Goal: Task Accomplishment & Management: Complete application form

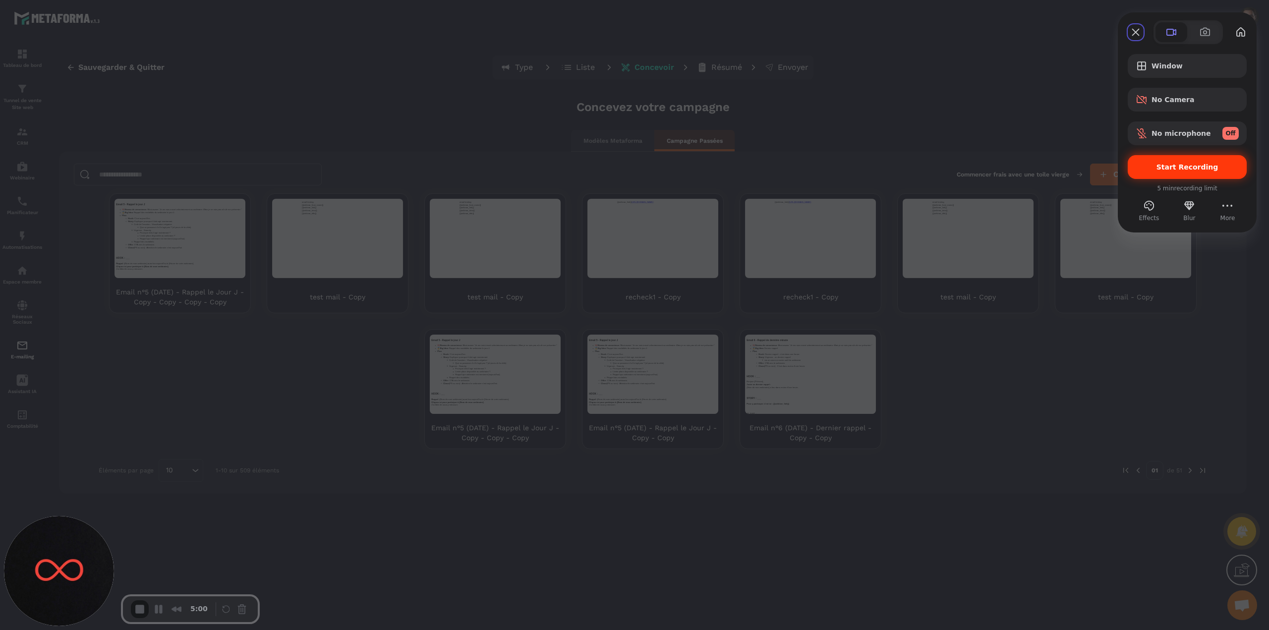
click at [1160, 170] on span "Start Recording" at bounding box center [1187, 167] width 103 height 8
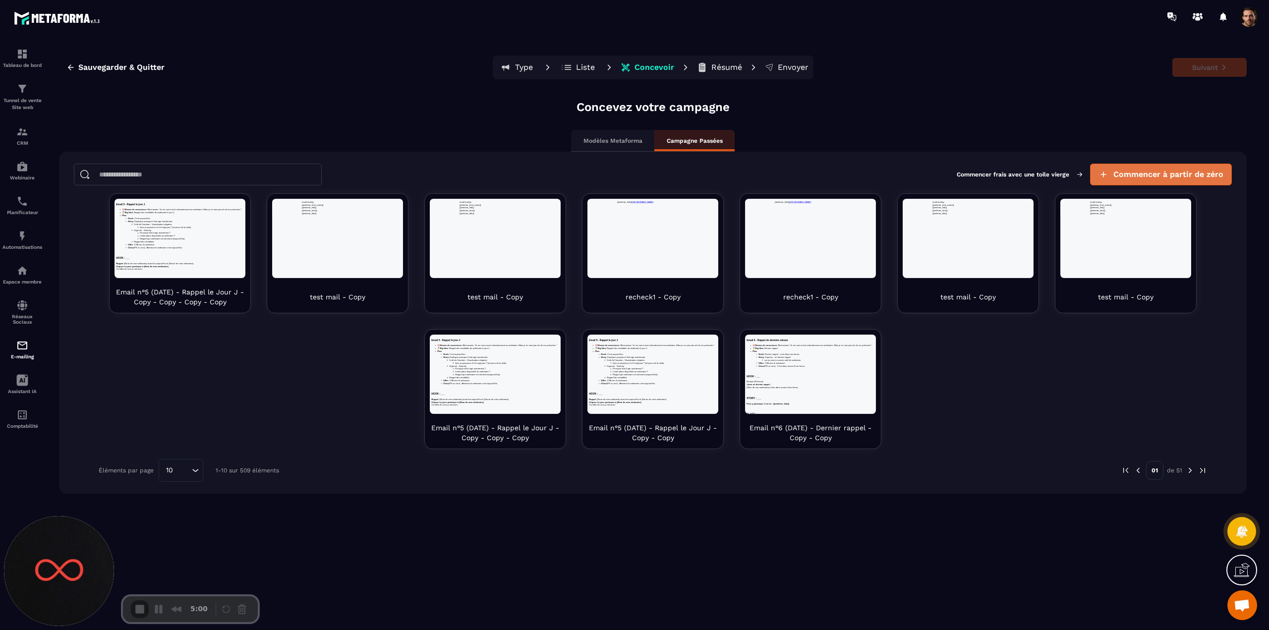
click at [1133, 173] on span "Commencer à partir de zéro" at bounding box center [1169, 175] width 110 height 10
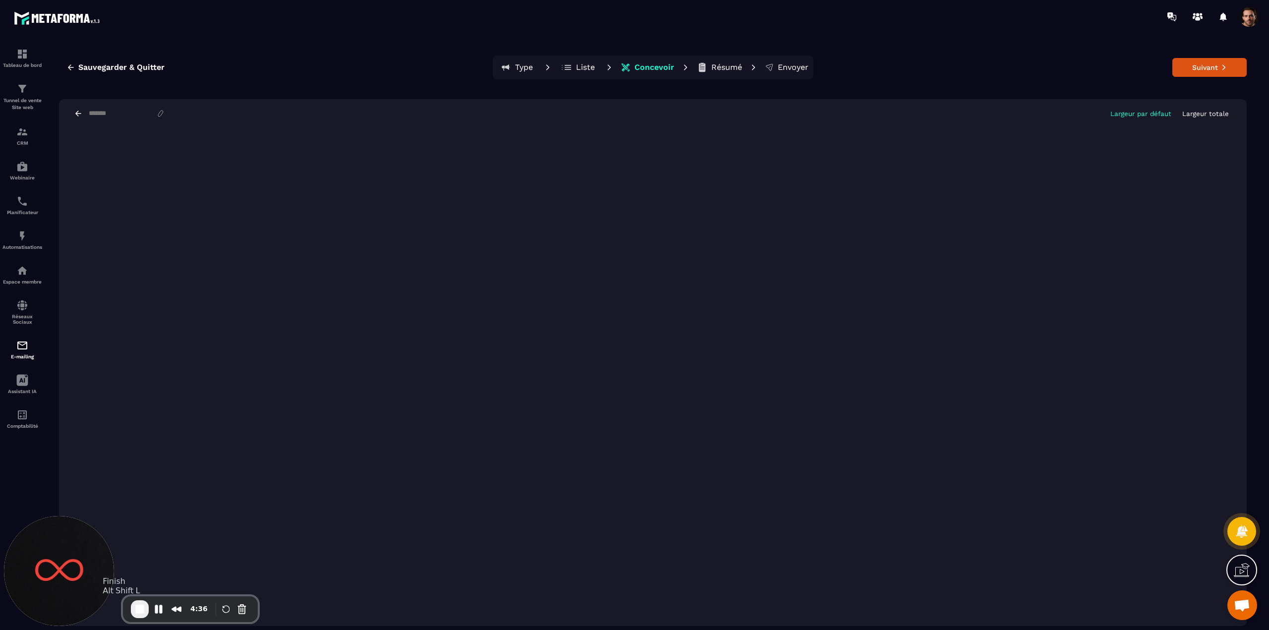
click at [135, 606] on span "End Recording" at bounding box center [140, 610] width 12 height 12
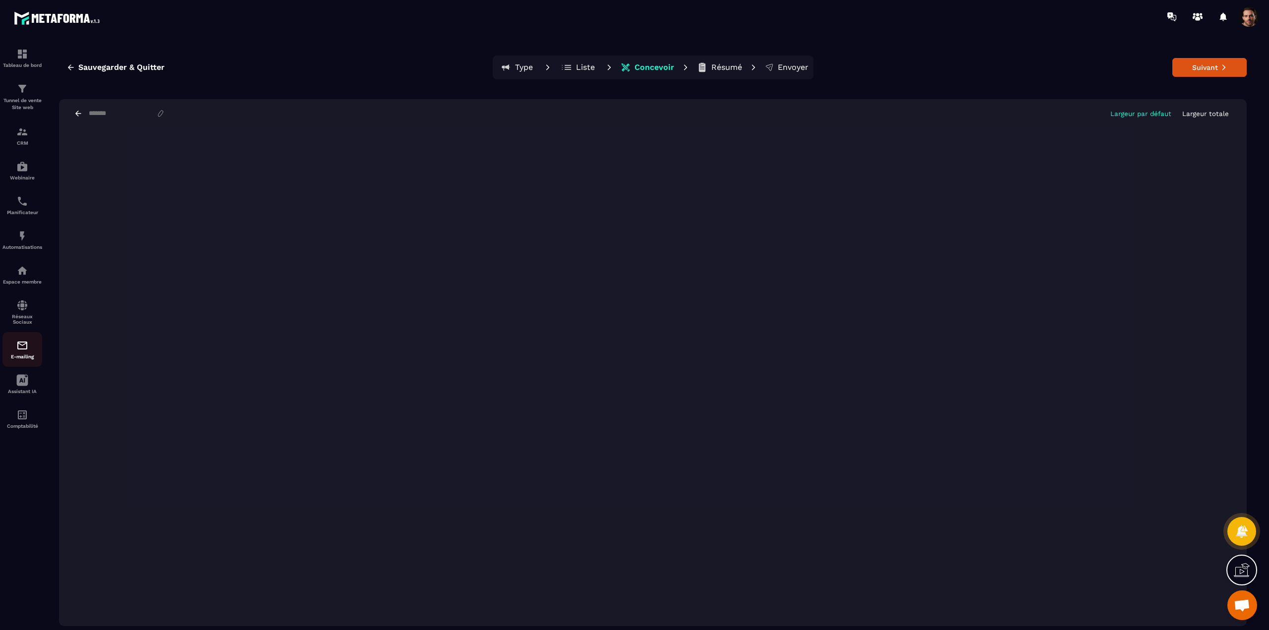
click at [24, 352] on div "E-mailing" at bounding box center [22, 350] width 40 height 20
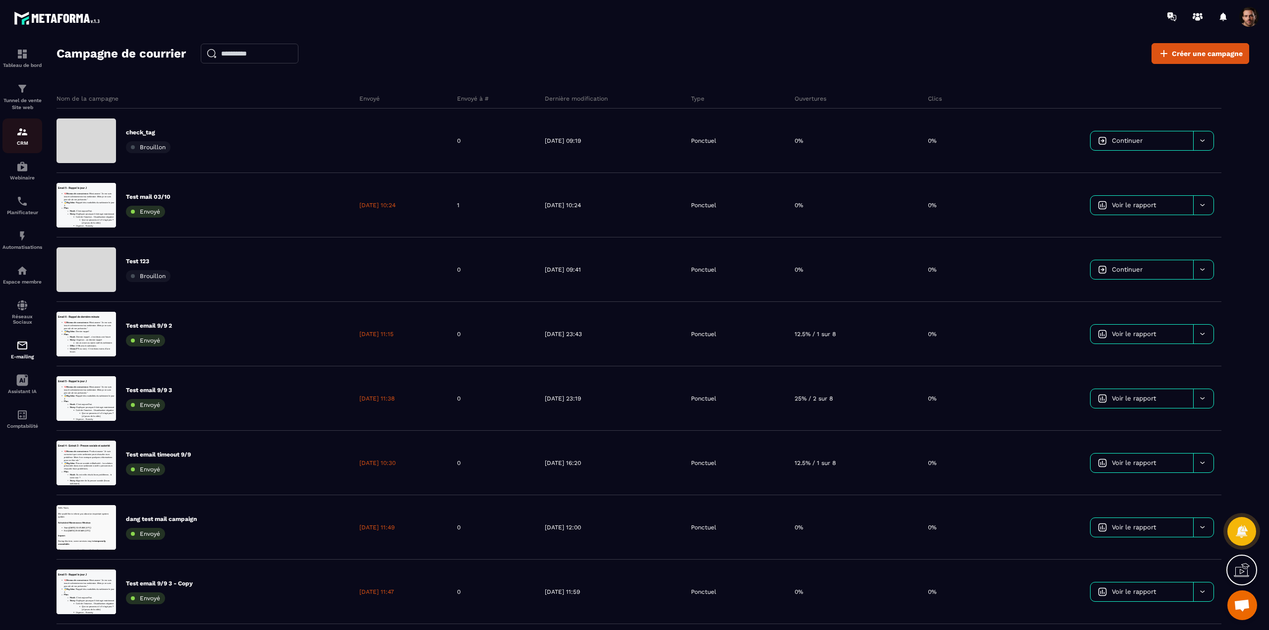
click at [20, 130] on img at bounding box center [22, 132] width 12 height 12
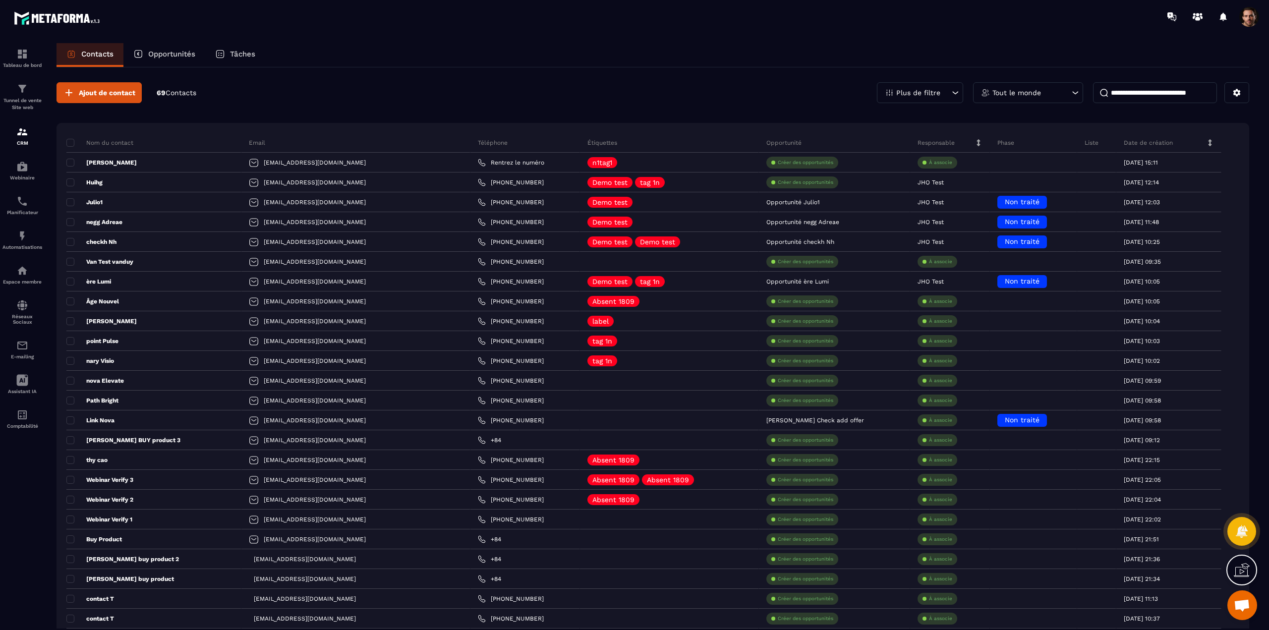
click at [1142, 93] on input at bounding box center [1155, 92] width 124 height 21
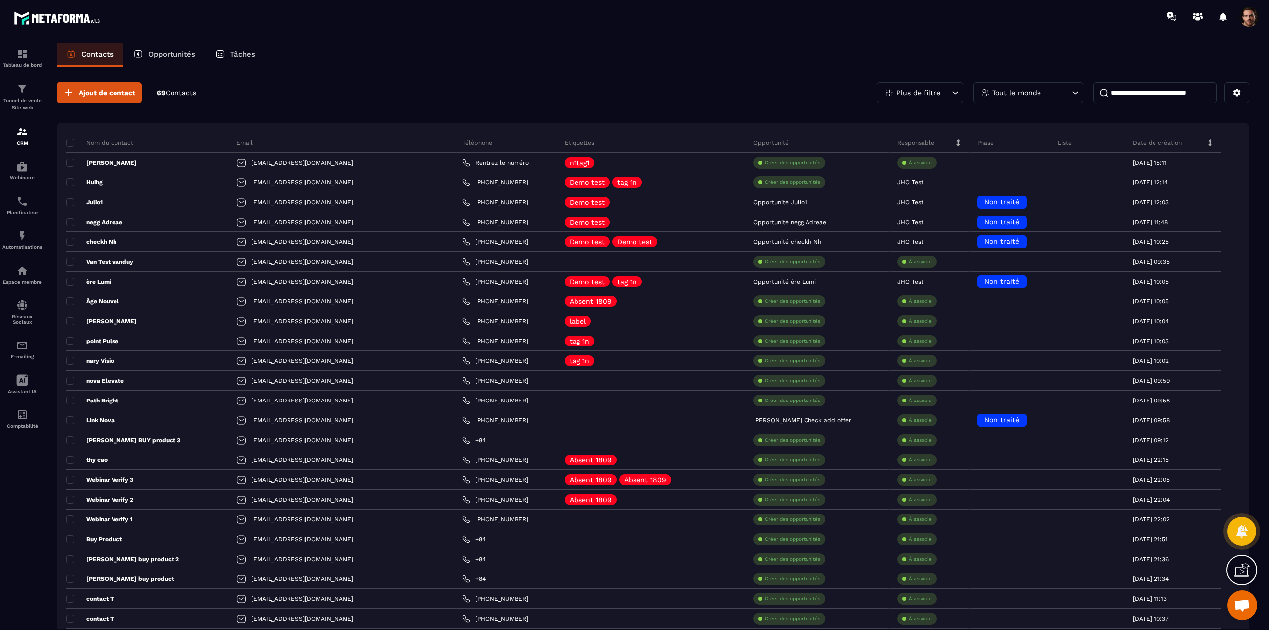
click at [1135, 92] on input at bounding box center [1155, 92] width 124 height 21
type input "*"
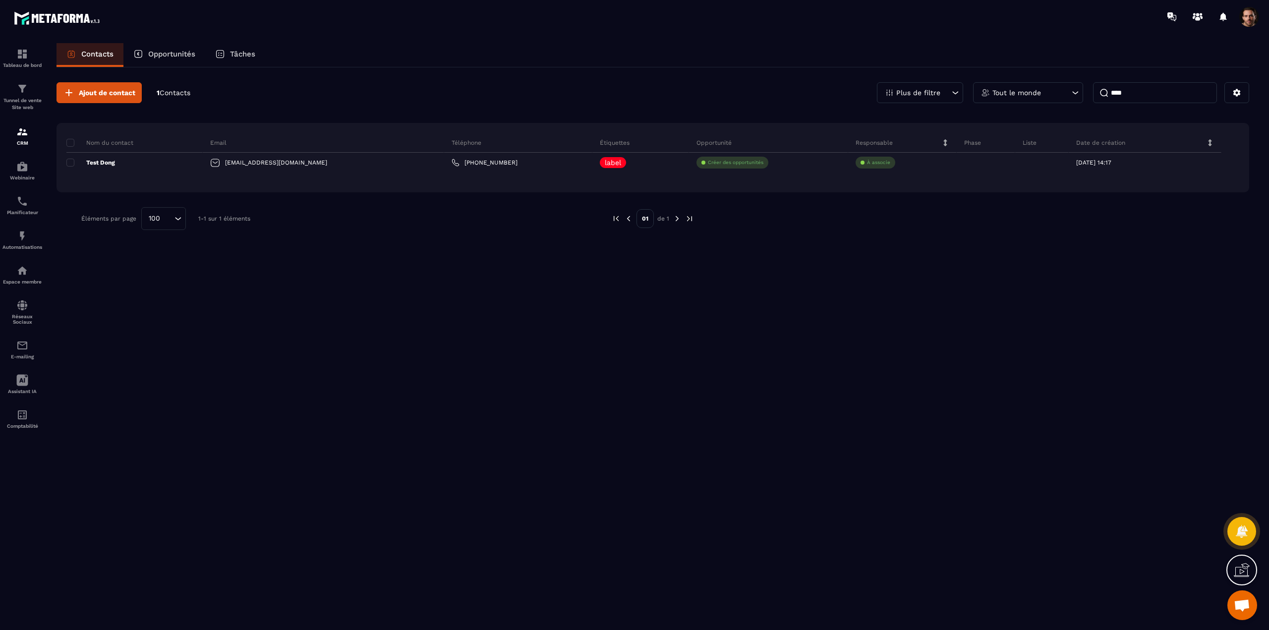
type input "****"
click at [19, 340] on img at bounding box center [22, 346] width 12 height 12
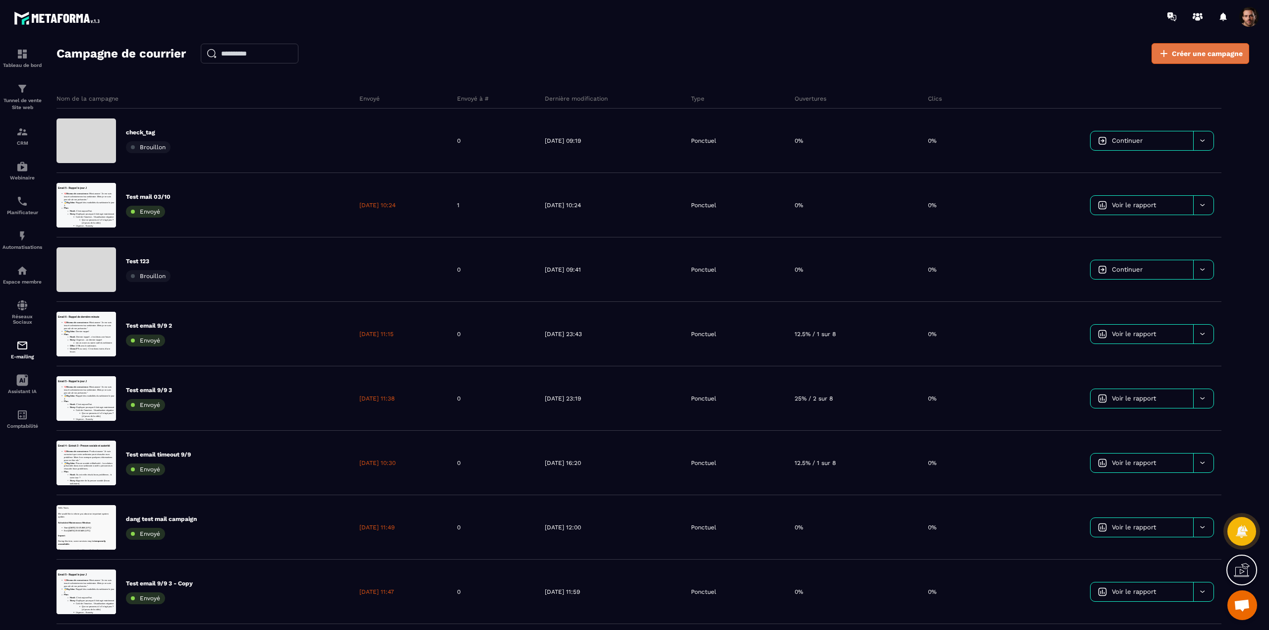
click at [1190, 57] on span "Créer une campagne" at bounding box center [1207, 54] width 71 height 10
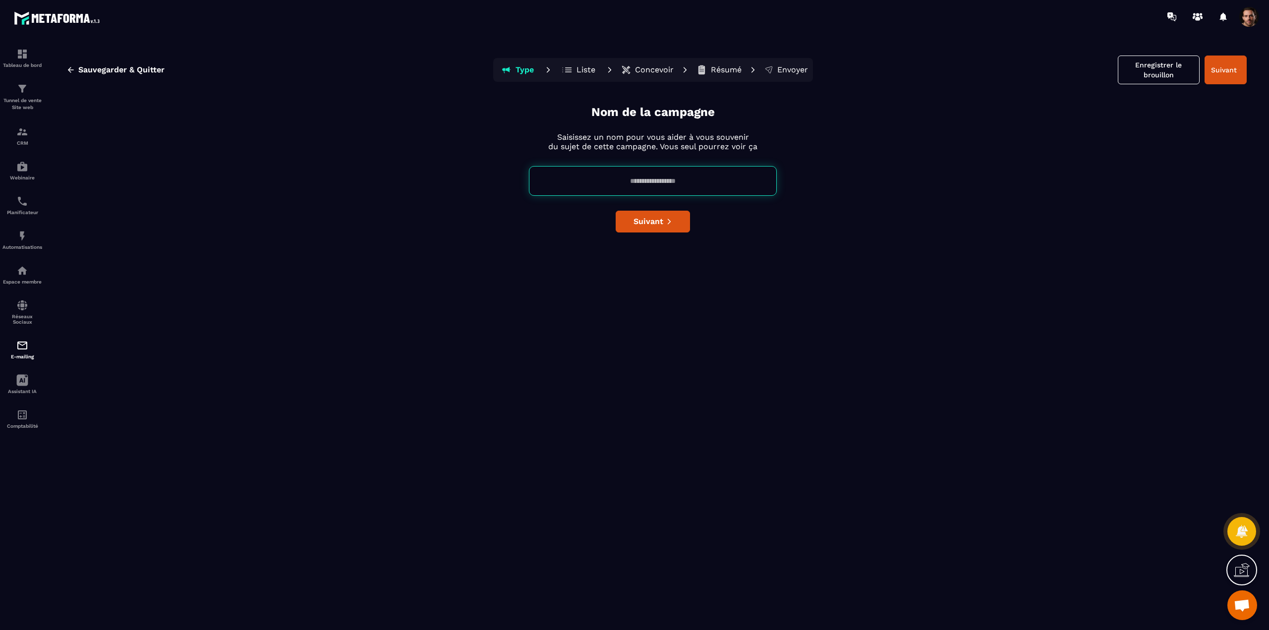
click at [628, 173] on input at bounding box center [653, 181] width 248 height 30
click at [24, 349] on img at bounding box center [22, 346] width 12 height 12
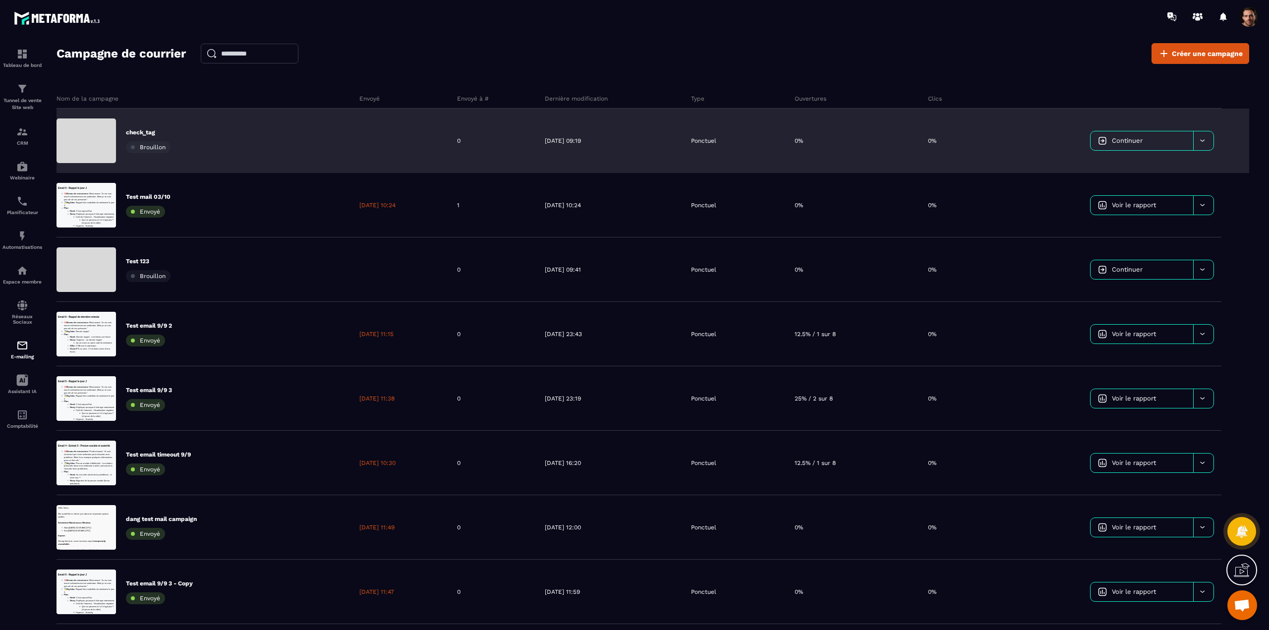
click at [450, 159] on div at bounding box center [401, 141] width 98 height 64
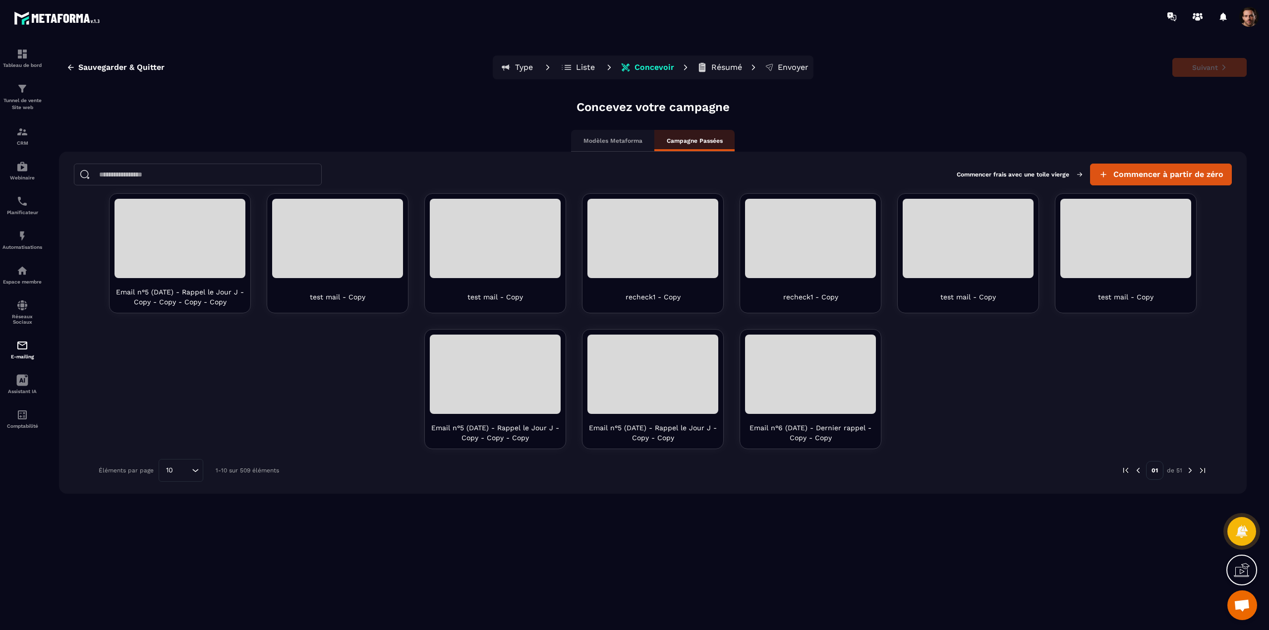
click at [588, 69] on p "Liste" at bounding box center [585, 67] width 19 height 10
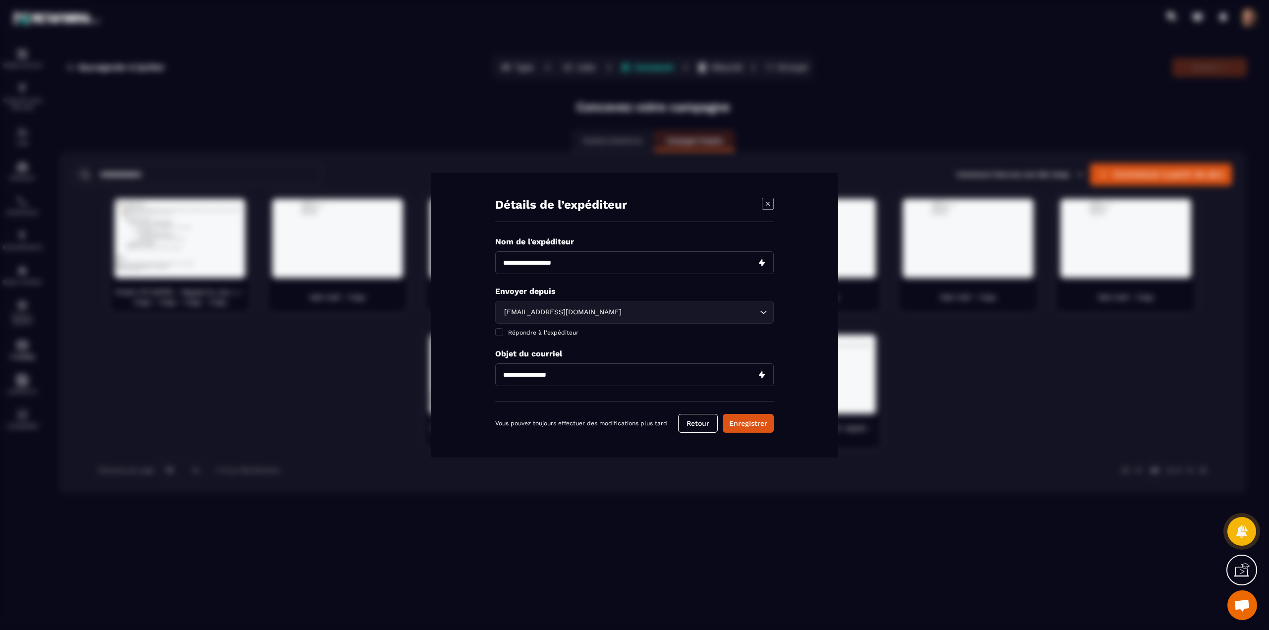
click at [768, 199] on icon "Modal window" at bounding box center [768, 204] width 12 height 12
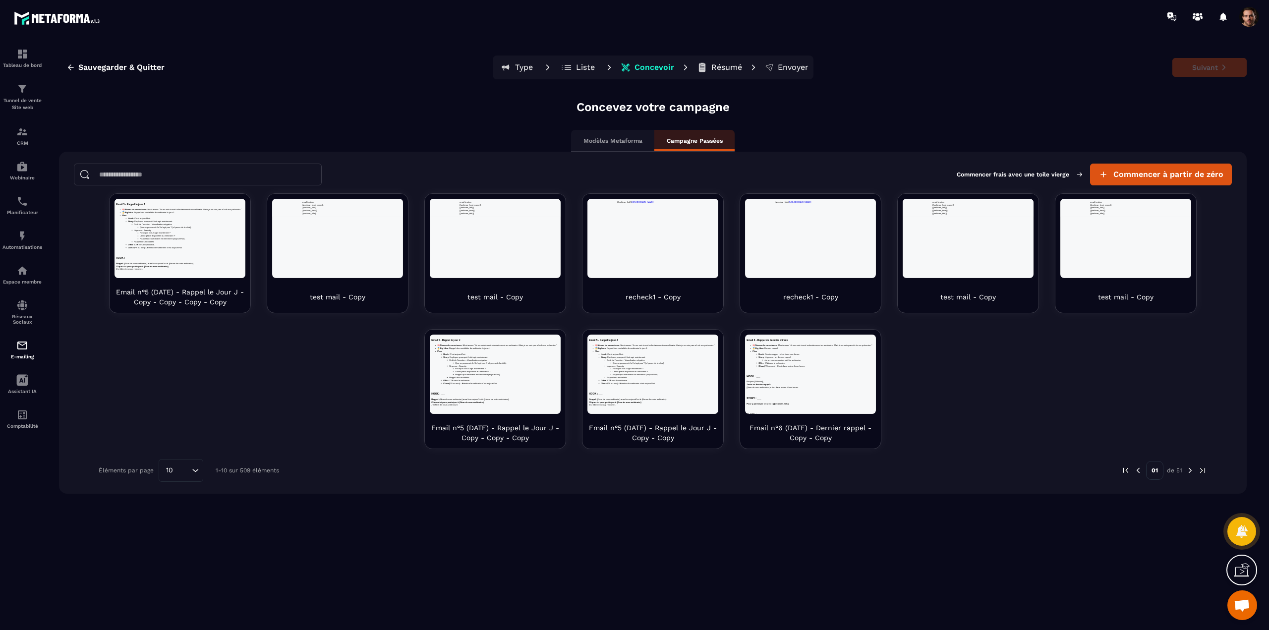
click at [570, 66] on icon at bounding box center [567, 67] width 10 height 10
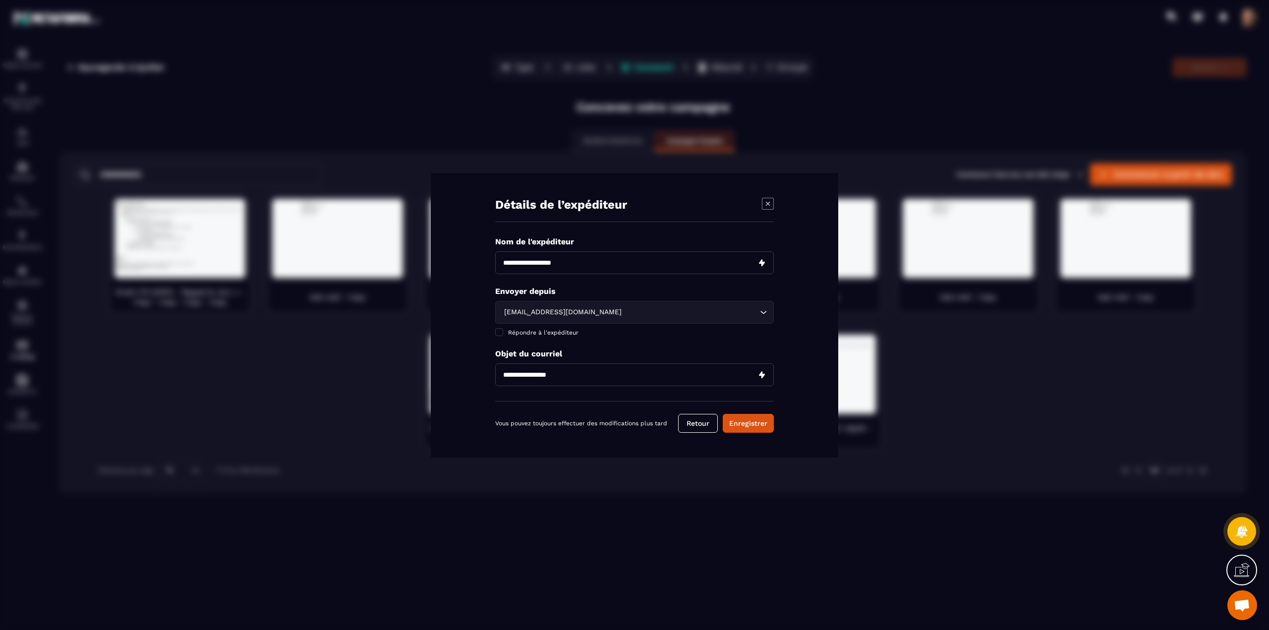
click at [558, 259] on input "Modal window" at bounding box center [634, 262] width 279 height 23
type input "****"
click at [597, 310] on div "sale@mkt.sebastienhanouna.com" at bounding box center [630, 312] width 258 height 11
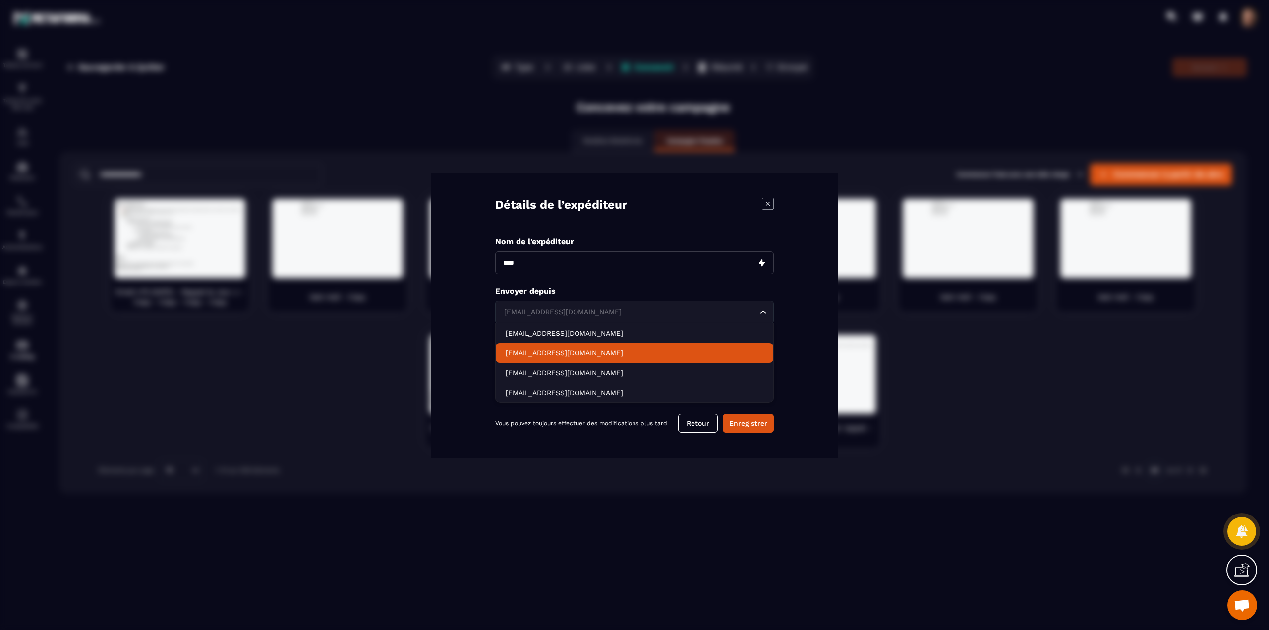
click at [558, 354] on p "devtest@sebastienhanouna.com" at bounding box center [635, 353] width 258 height 10
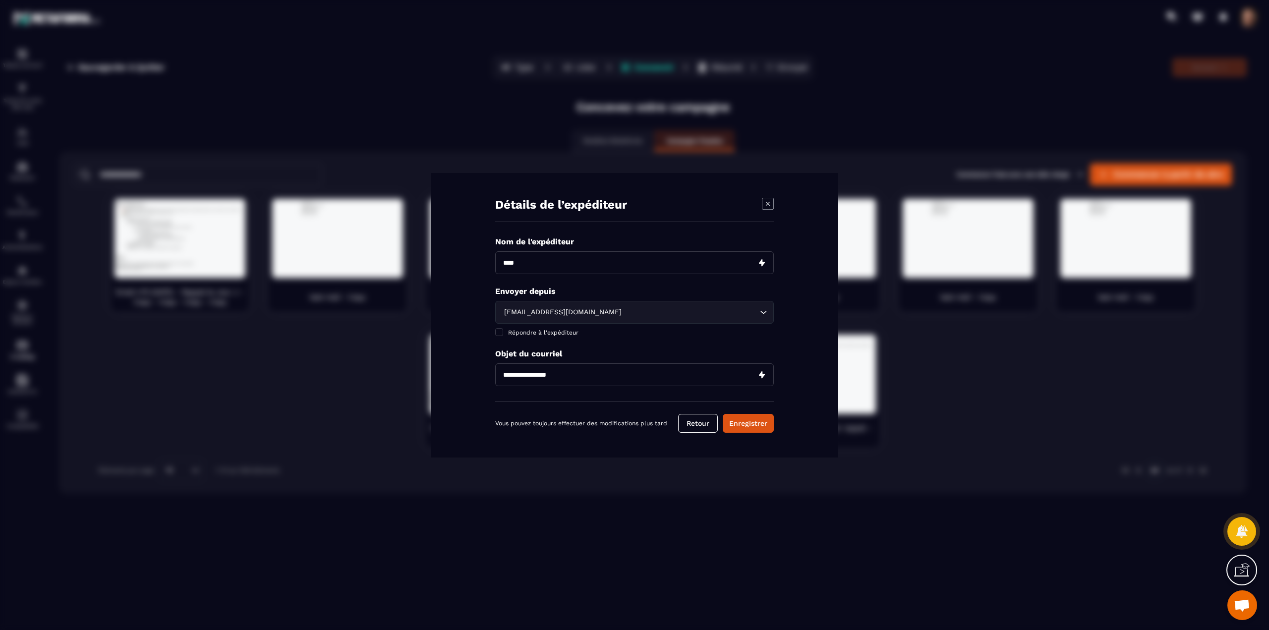
click at [543, 365] on input "Modal window" at bounding box center [634, 374] width 279 height 23
type input "****"
click at [746, 423] on button "Enregistrer" at bounding box center [748, 423] width 51 height 19
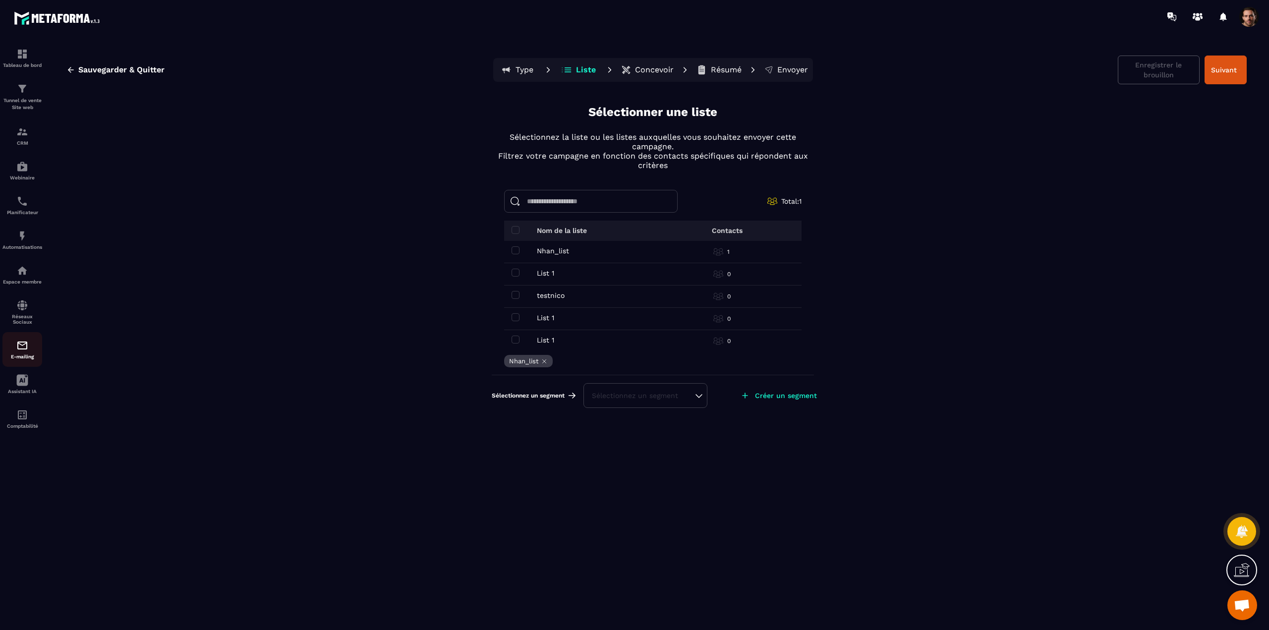
click at [18, 345] on img at bounding box center [22, 346] width 12 height 12
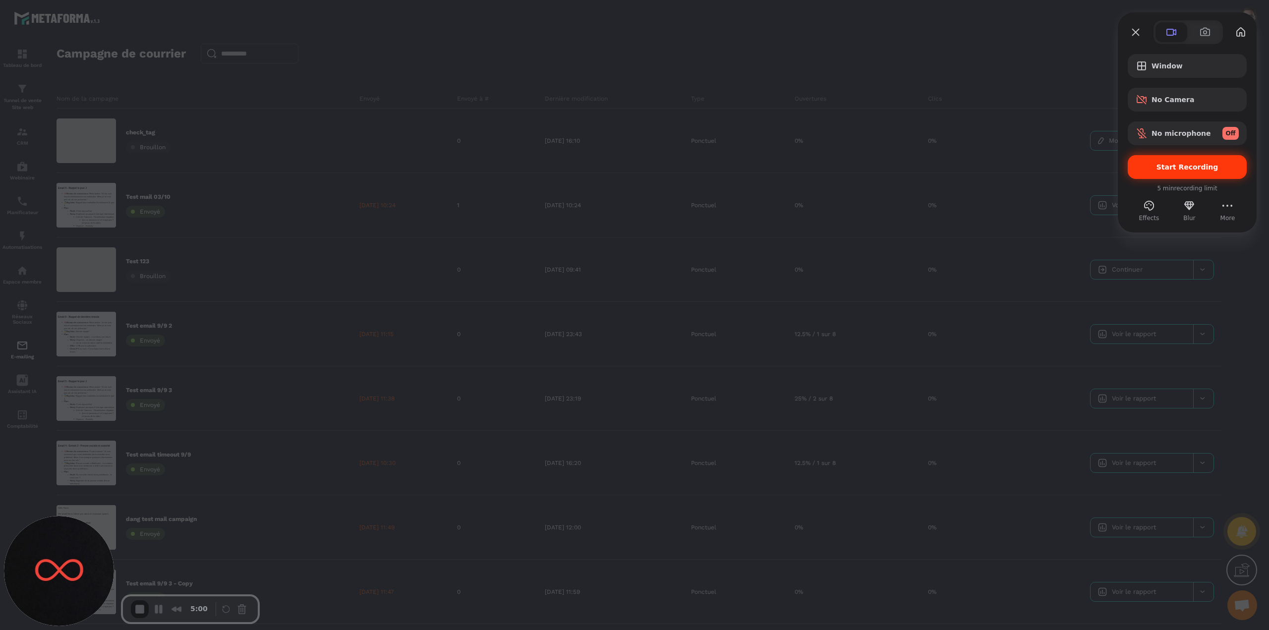
click at [1167, 171] on span "Start Recording" at bounding box center [1188, 167] width 62 height 8
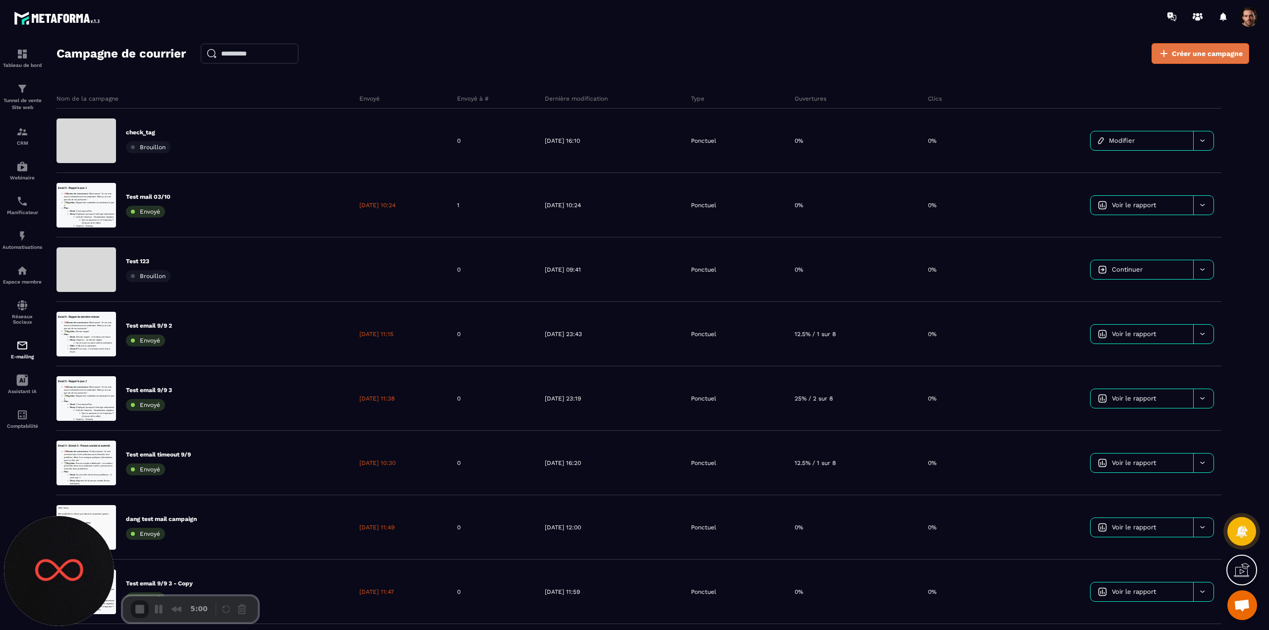
click at [1197, 54] on span "Créer une campagne" at bounding box center [1207, 54] width 71 height 10
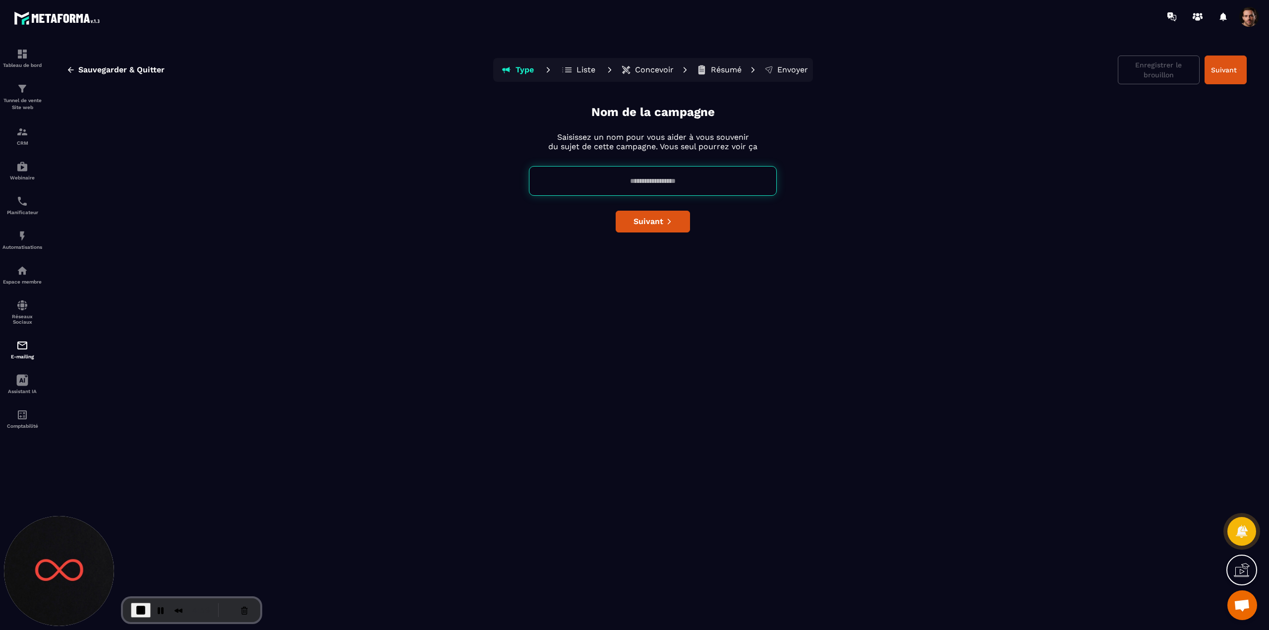
click at [646, 190] on input at bounding box center [653, 181] width 248 height 30
type input "**********"
click at [655, 224] on span "Suivant" at bounding box center [649, 222] width 30 height 10
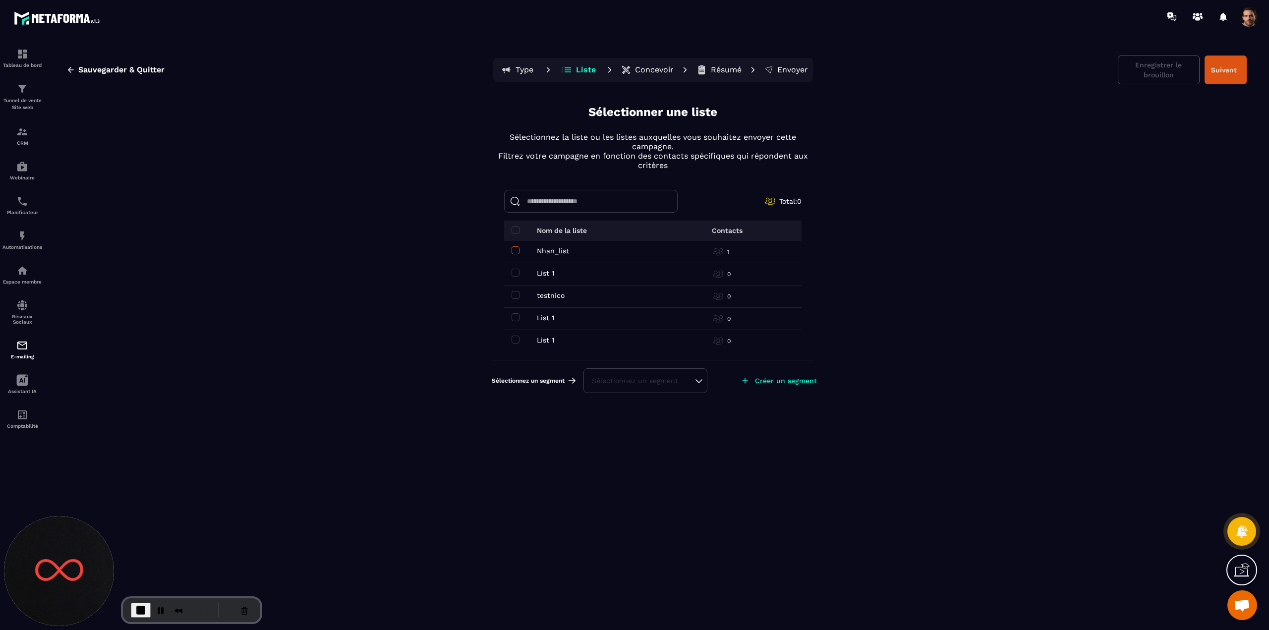
click at [518, 254] on label at bounding box center [516, 251] width 8 height 8
click at [1217, 63] on button "Suivant" at bounding box center [1226, 70] width 42 height 29
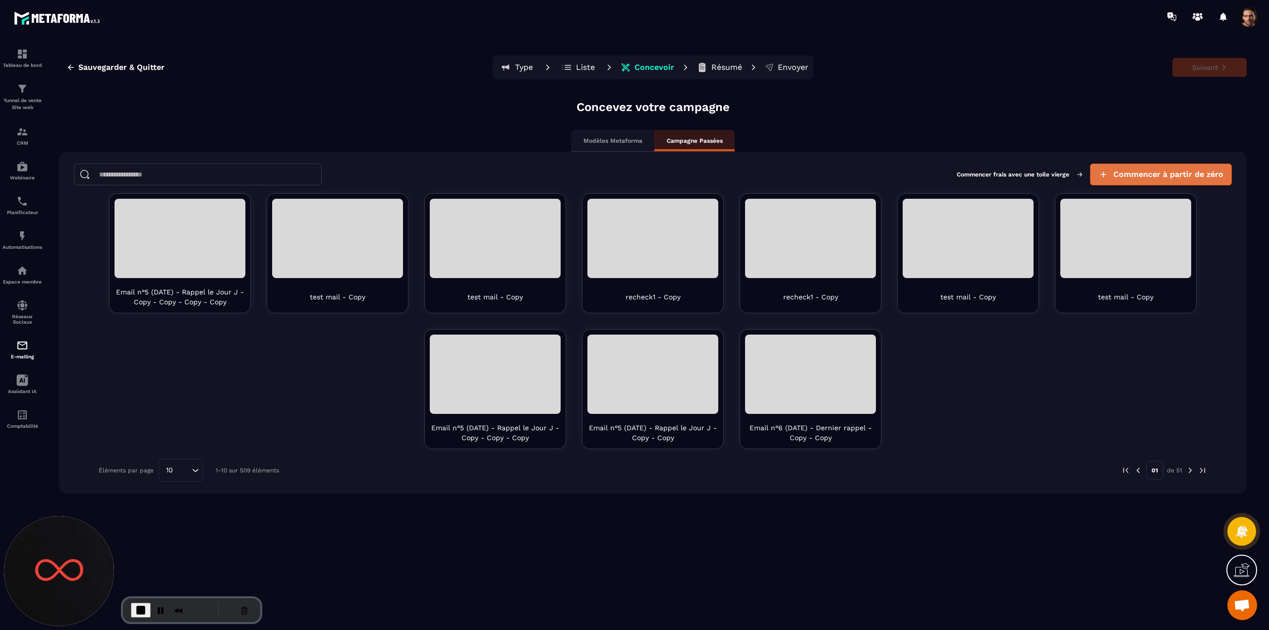
click at [1159, 172] on span "Commencer à partir de zéro" at bounding box center [1169, 175] width 110 height 10
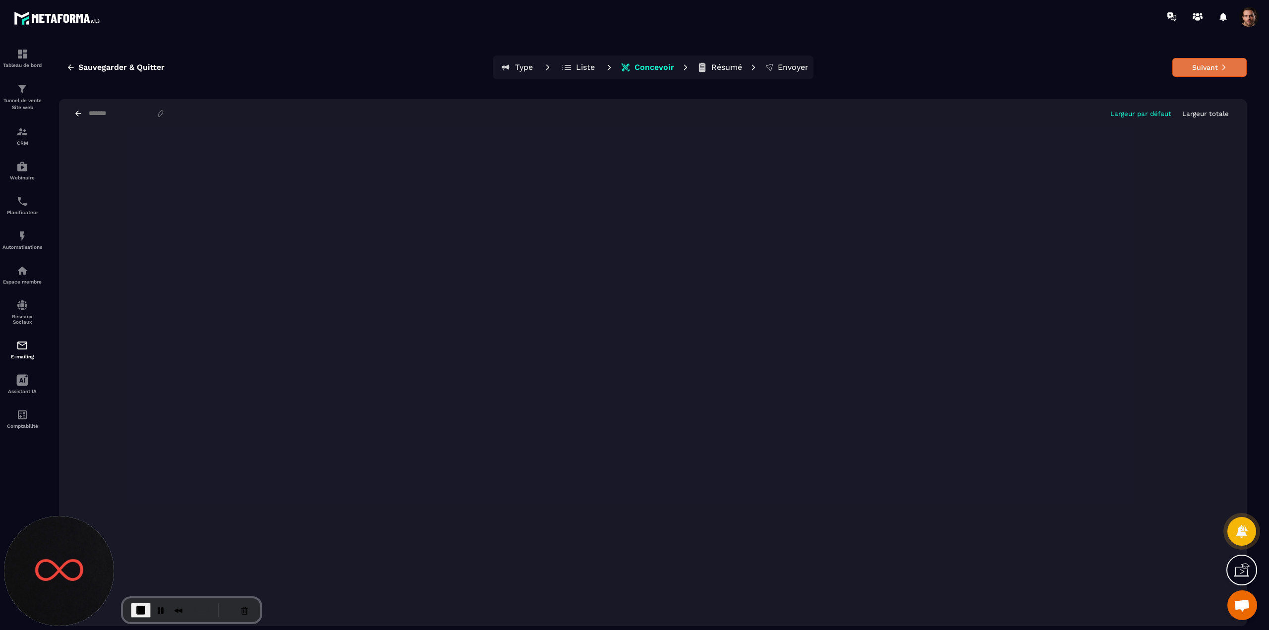
click at [1207, 73] on button "Suivant" at bounding box center [1210, 67] width 74 height 19
click at [117, 115] on input at bounding box center [122, 114] width 68 height 8
type input "******"
click at [1194, 68] on button "Suivant" at bounding box center [1210, 67] width 74 height 19
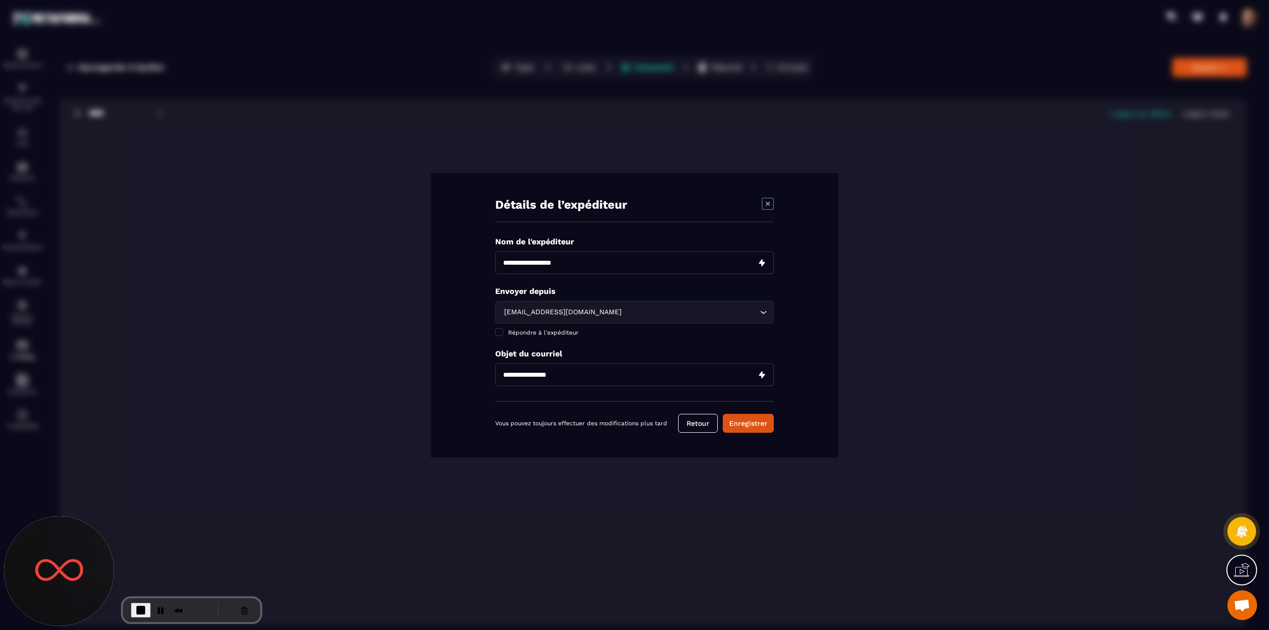
click at [557, 262] on input "Modal window" at bounding box center [634, 262] width 279 height 23
type input "****"
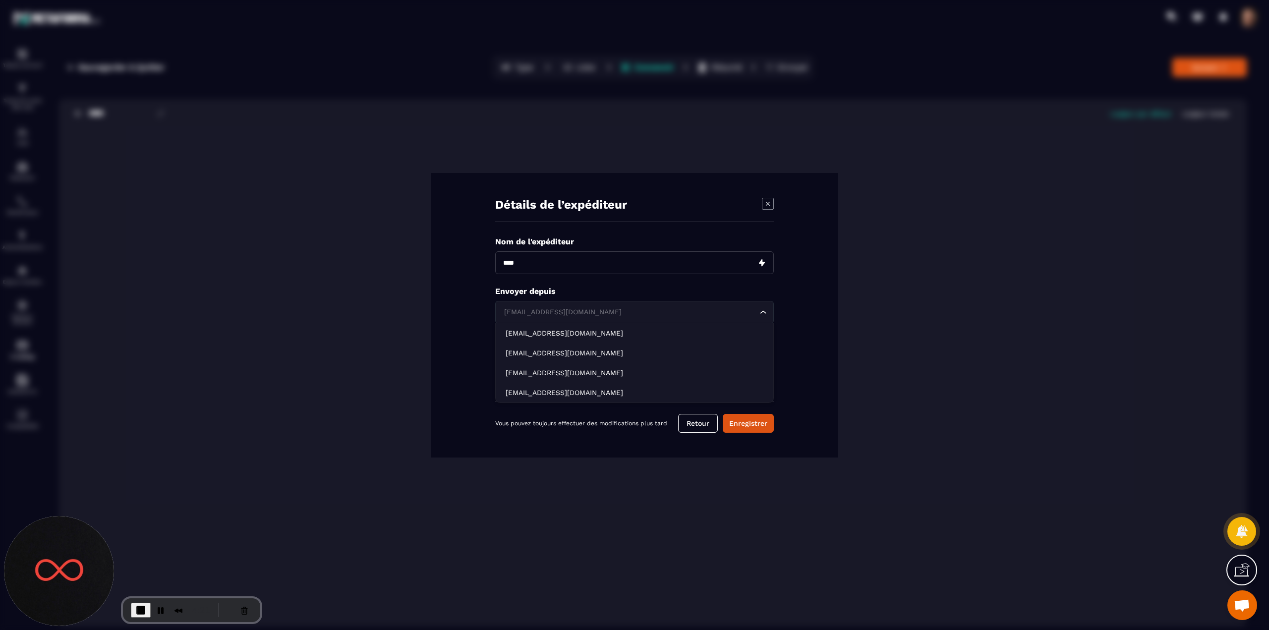
click at [550, 313] on div "sale@mkt.sebastienhanouna.com" at bounding box center [630, 312] width 258 height 11
click at [525, 353] on p "devtest@sebastienhanouna.com" at bounding box center [635, 353] width 258 height 10
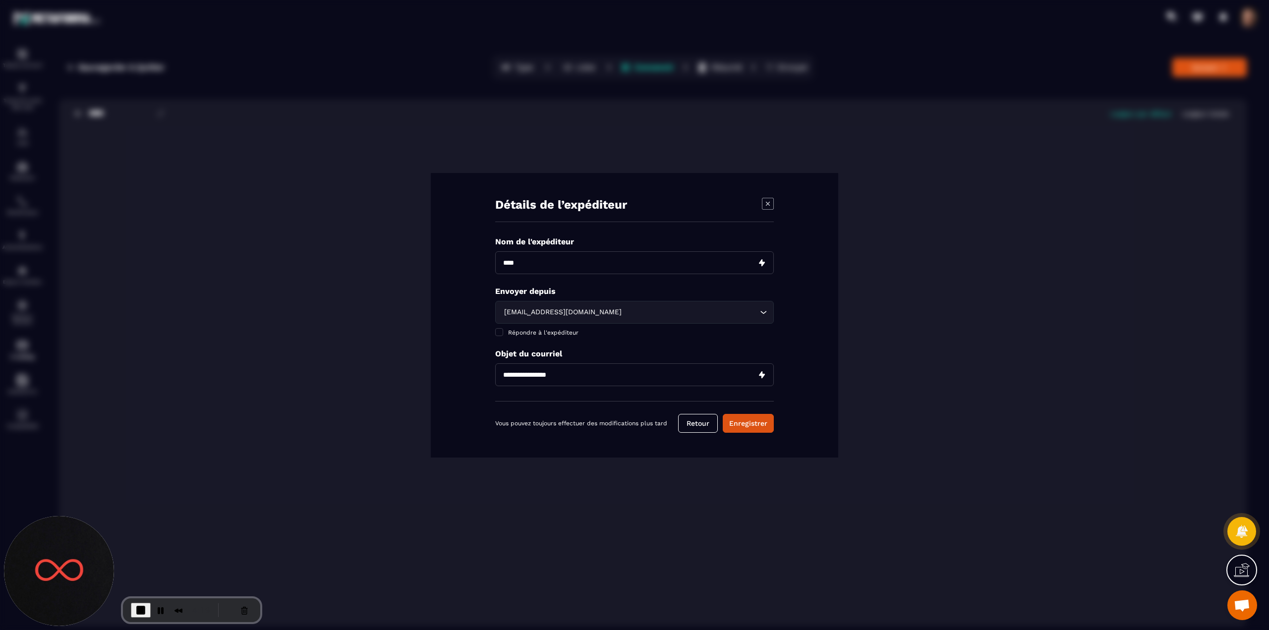
click at [541, 372] on input "Modal window" at bounding box center [634, 374] width 279 height 23
type input "****"
click at [752, 416] on button "Enregistrer" at bounding box center [748, 423] width 51 height 19
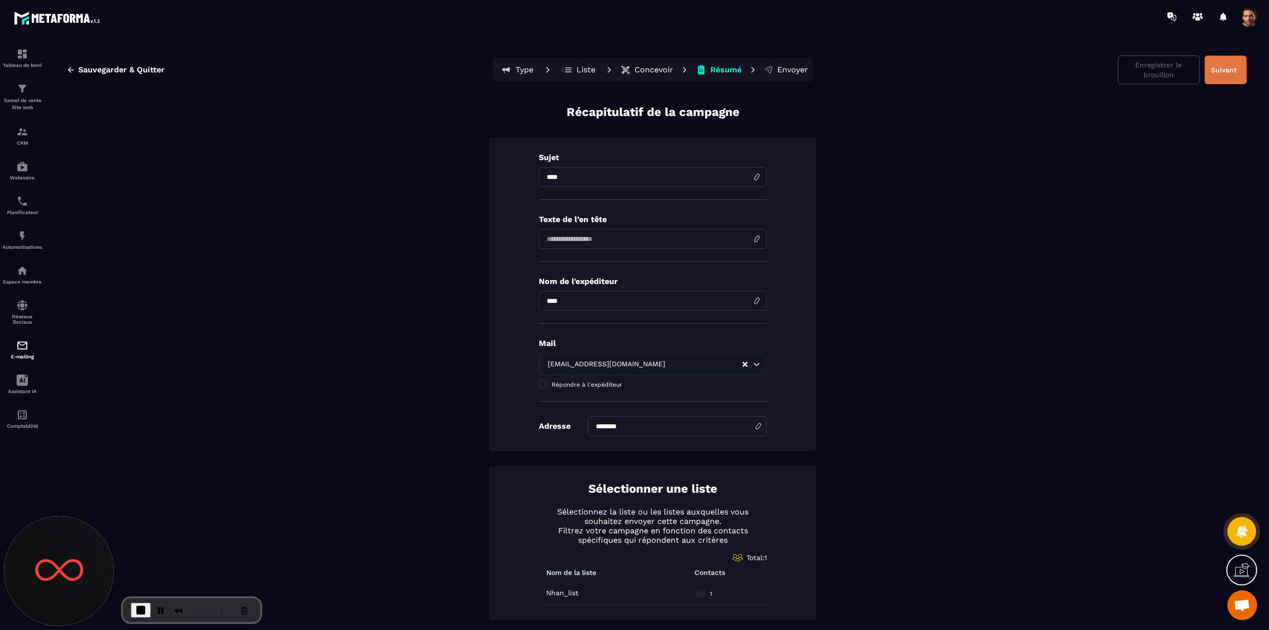
click at [1213, 77] on button "Suivant" at bounding box center [1226, 70] width 42 height 29
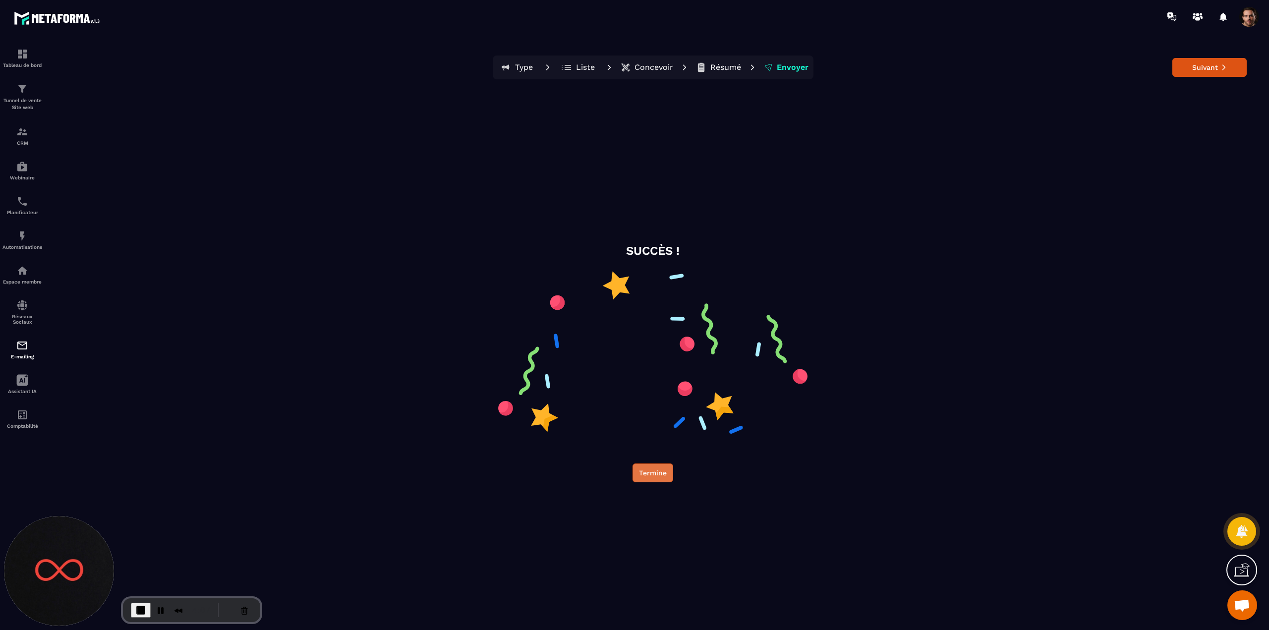
click at [654, 475] on button "Termine" at bounding box center [653, 473] width 41 height 19
